Goal: Transaction & Acquisition: Download file/media

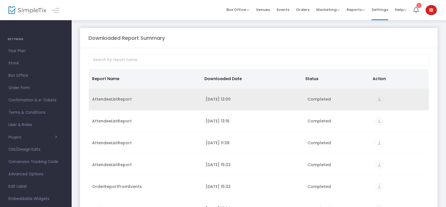
click at [309, 98] on div "Completed" at bounding box center [337, 100] width 61 height 6
click at [379, 99] on icon "vertical_align_bottom" at bounding box center [379, 100] width 8 height 8
